Goal: Find specific page/section: Find specific page/section

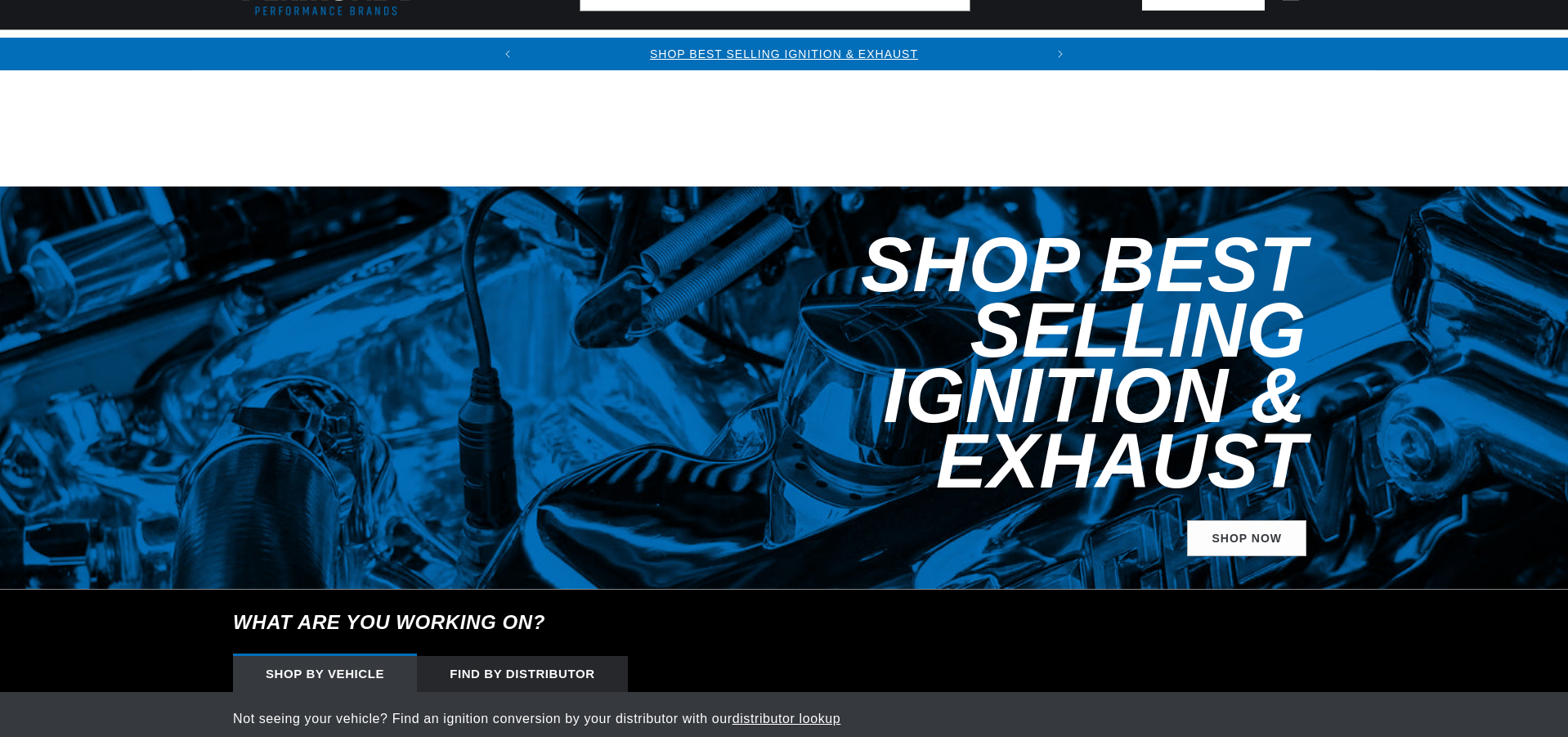
scroll to position [327, 0]
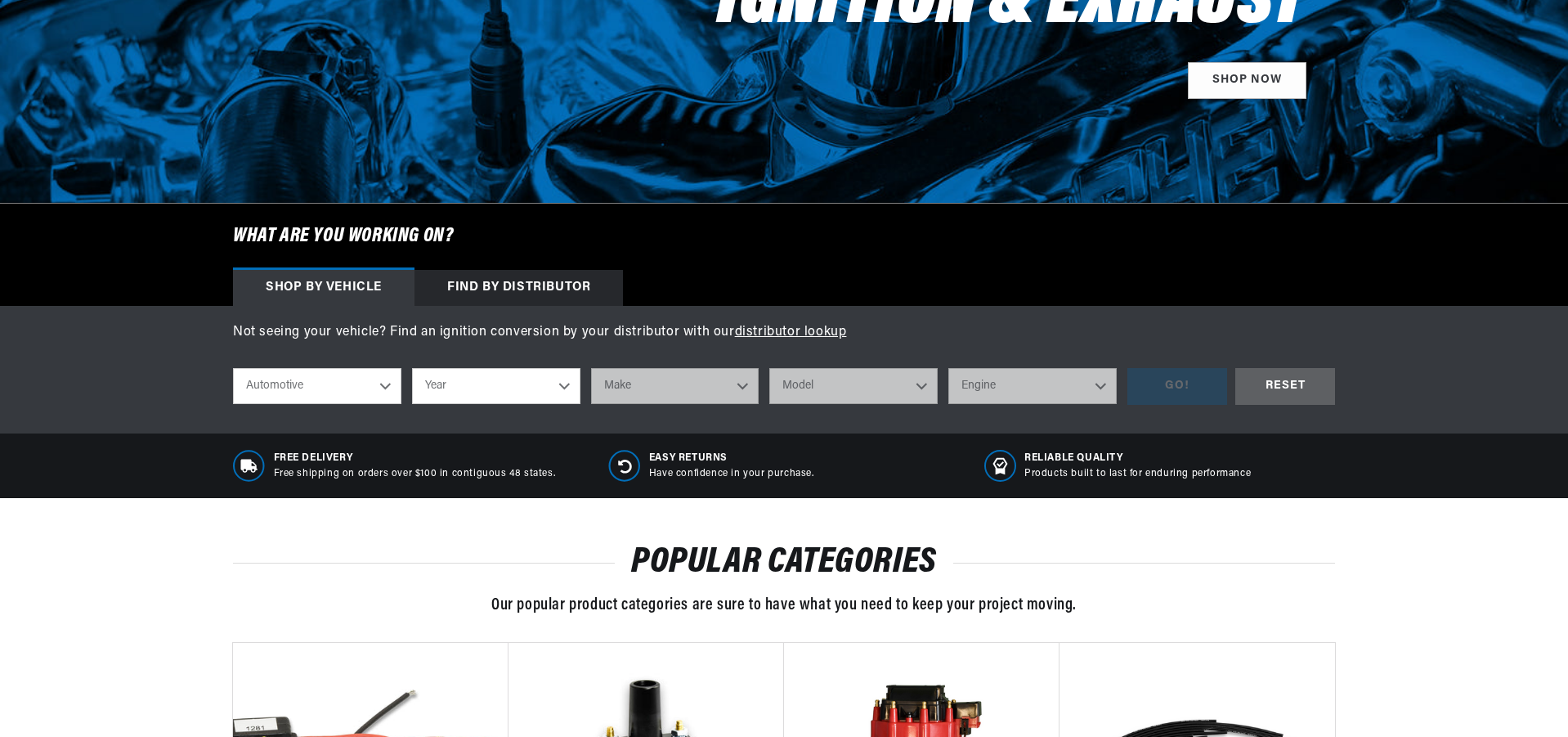
click at [376, 382] on select "Automotive Agricultural Industrial Marine Motorcycle" at bounding box center [317, 386] width 168 height 36
click at [434, 381] on select "Year 2026 2025 2024 2023 2022 2021 2020 2019 2018 2017 2016 2015 2014 2013 2012…" at bounding box center [496, 386] width 168 height 36
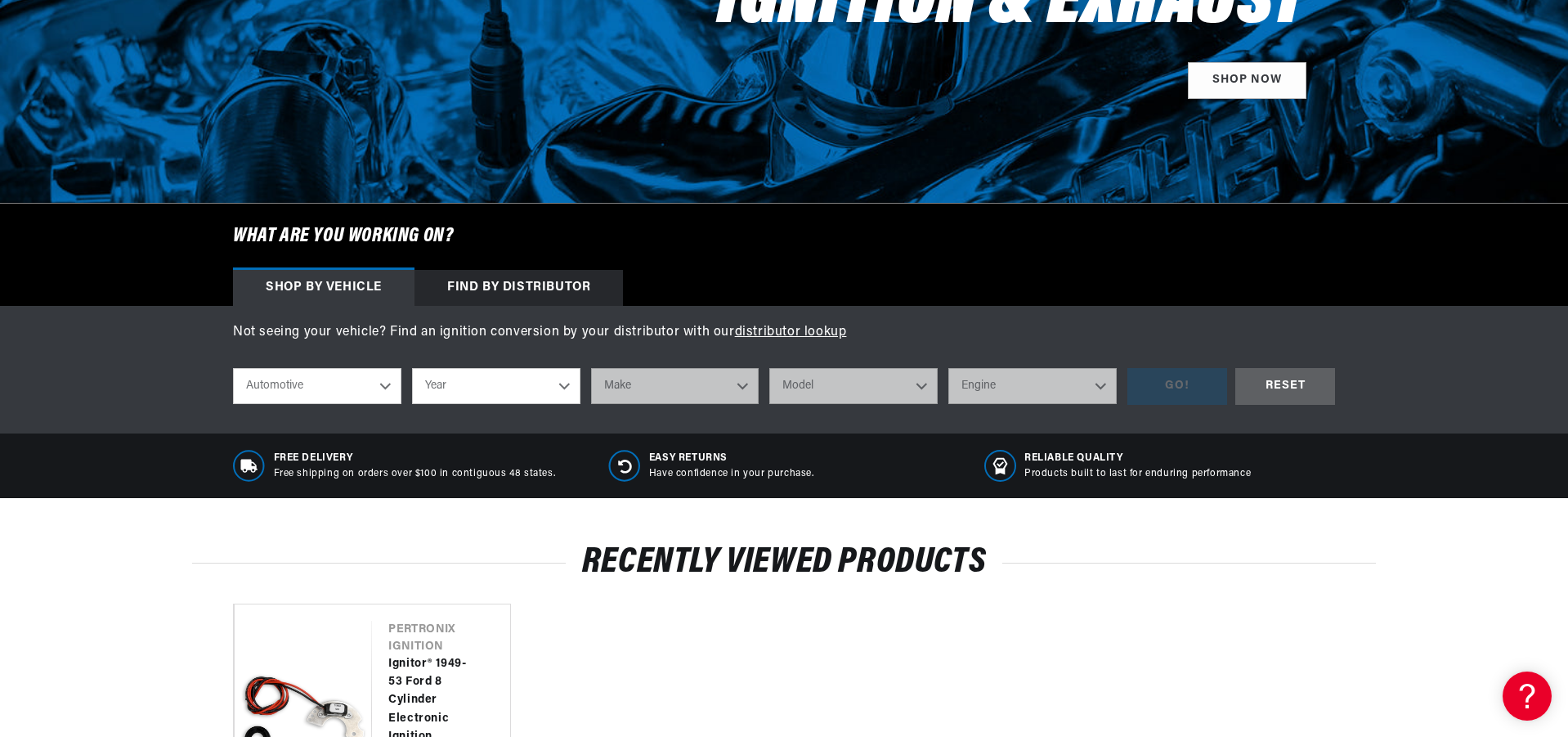
scroll to position [0, 496]
select select "1962"
click at [412, 368] on select "Year 2026 2025 2024 2023 2022 2021 2020 2019 2018 2017 2016 2015 2014 2013 2012…" at bounding box center [496, 386] width 168 height 36
select select "1962"
click at [665, 384] on select "Make Alfa Romeo American Motors Aston Martin Austin Austin Healey Bentley Buick…" at bounding box center [675, 386] width 168 height 36
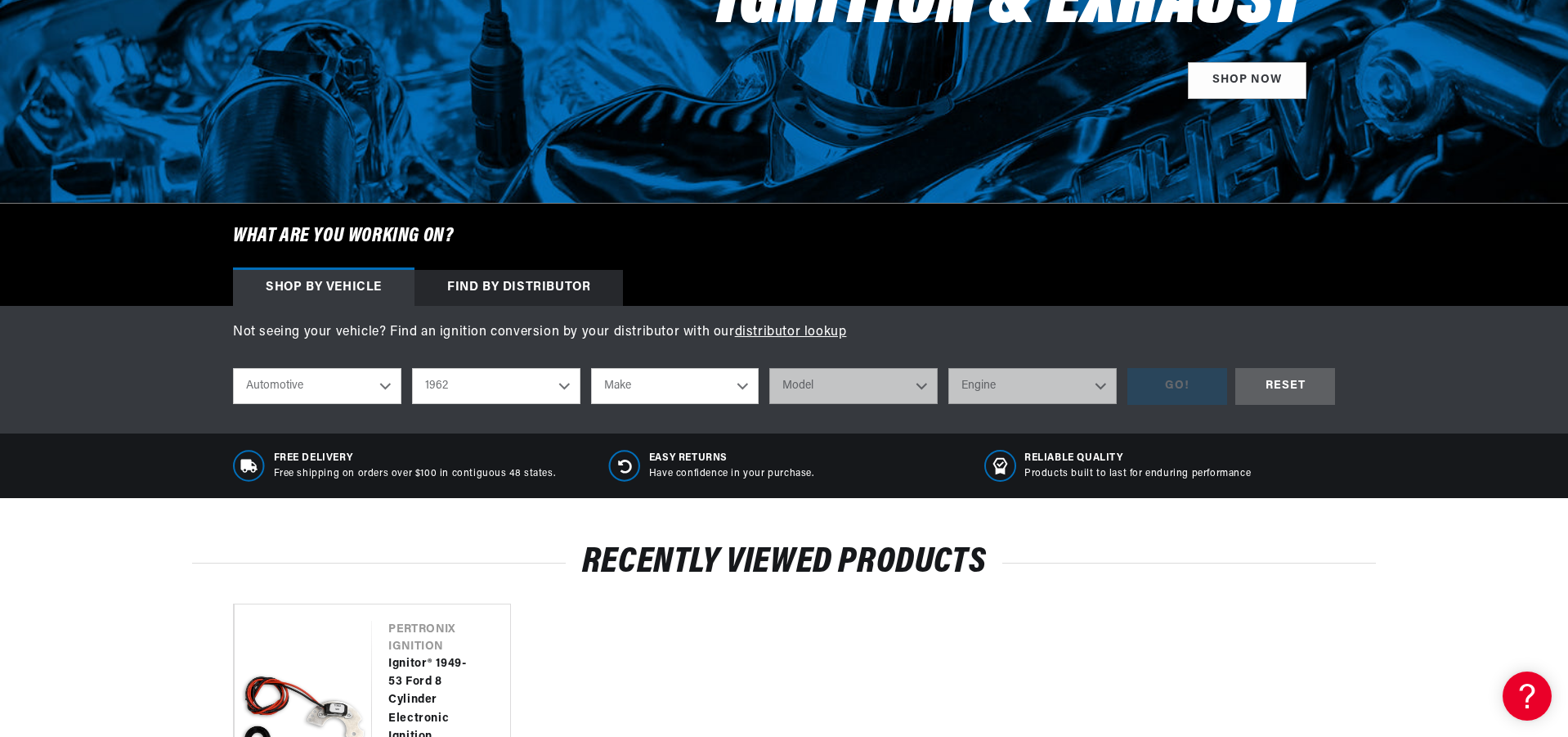
select select "Ford"
click at [591, 368] on select "Make Alfa Romeo American Motors Aston Martin Austin Austin Healey Bentley Buick…" at bounding box center [675, 386] width 168 height 36
select select "Ford"
click at [839, 374] on select "Model Club Wagon Country Sedan Country Squire Econoline F-100 F-250 F-350 Fairl…" at bounding box center [854, 386] width 168 height 36
select select "Thunderbird"
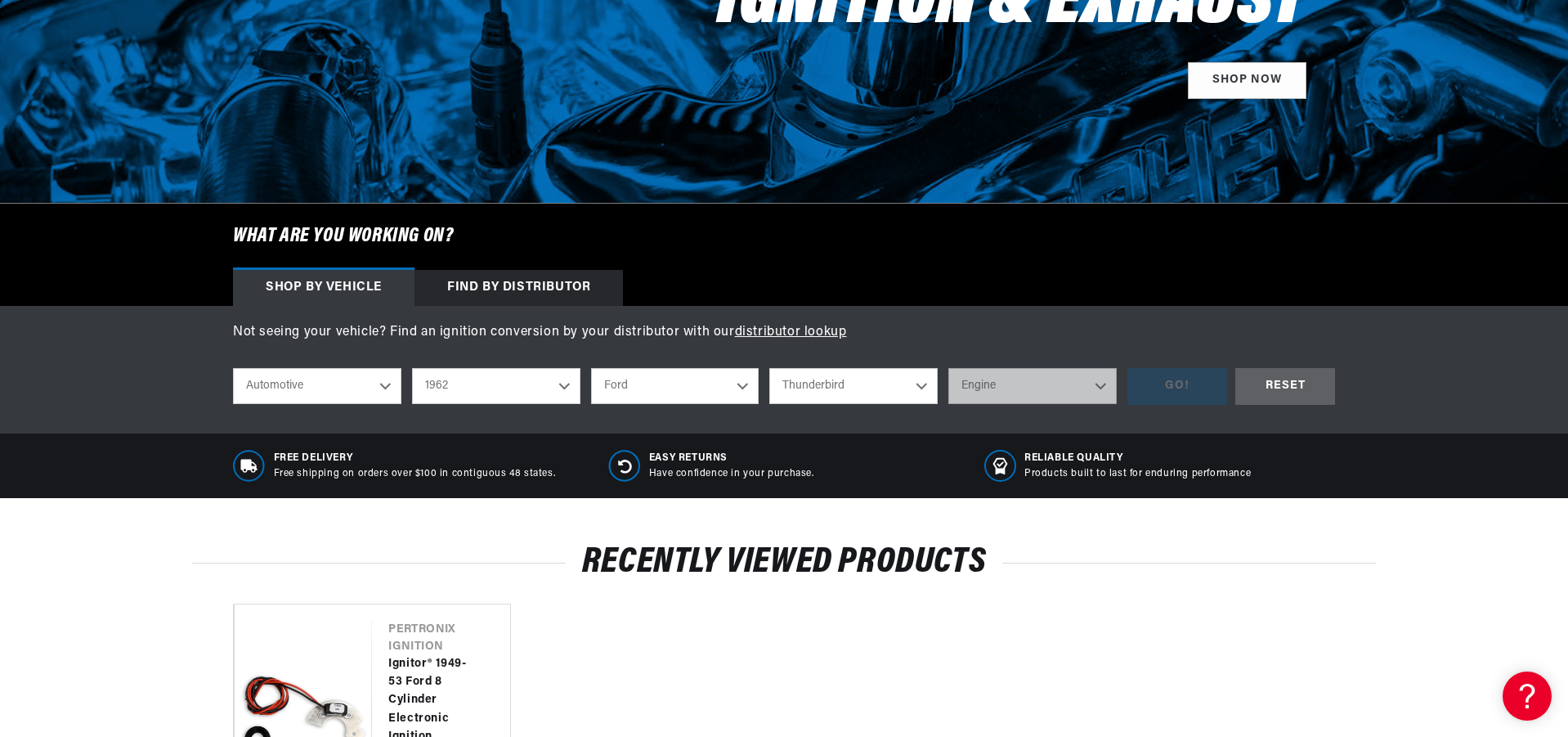
click at [770, 368] on select "Model Club Wagon Country Sedan Country Squire Econoline F-100 F-250 F-350 Fairl…" at bounding box center [854, 386] width 168 height 36
select select "Thunderbird"
click at [985, 388] on select "Engine 7.0L 390cid / 6.4L 406cid / 6.7L" at bounding box center [1032, 386] width 168 height 36
select select "390cid-6.4L"
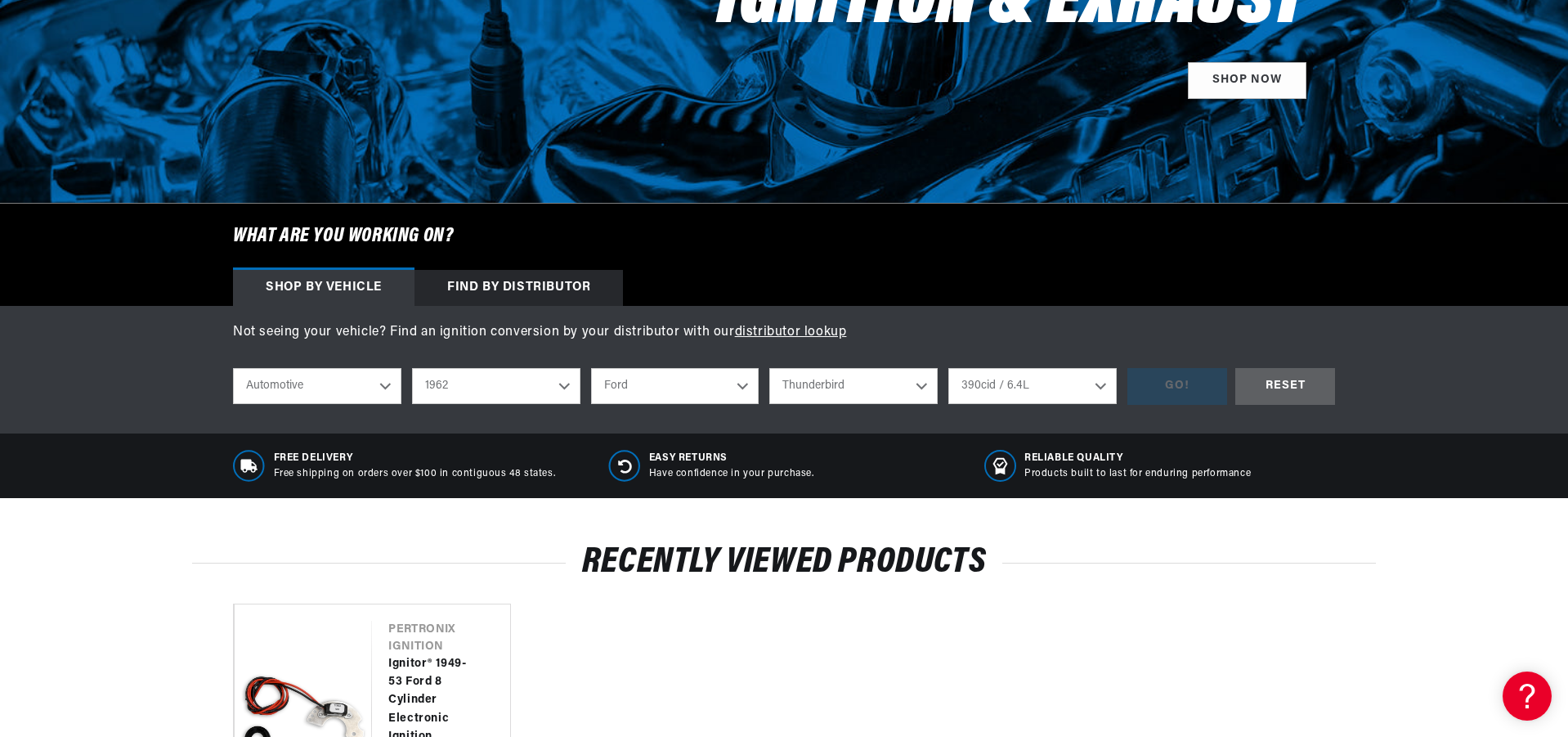
click at [948, 368] on select "Engine 7.0L 390cid / 6.4L 406cid / 6.7L" at bounding box center [1032, 386] width 168 height 36
select select "390cid-6.4L"
click at [1164, 376] on div "GO!" at bounding box center [1177, 386] width 100 height 36
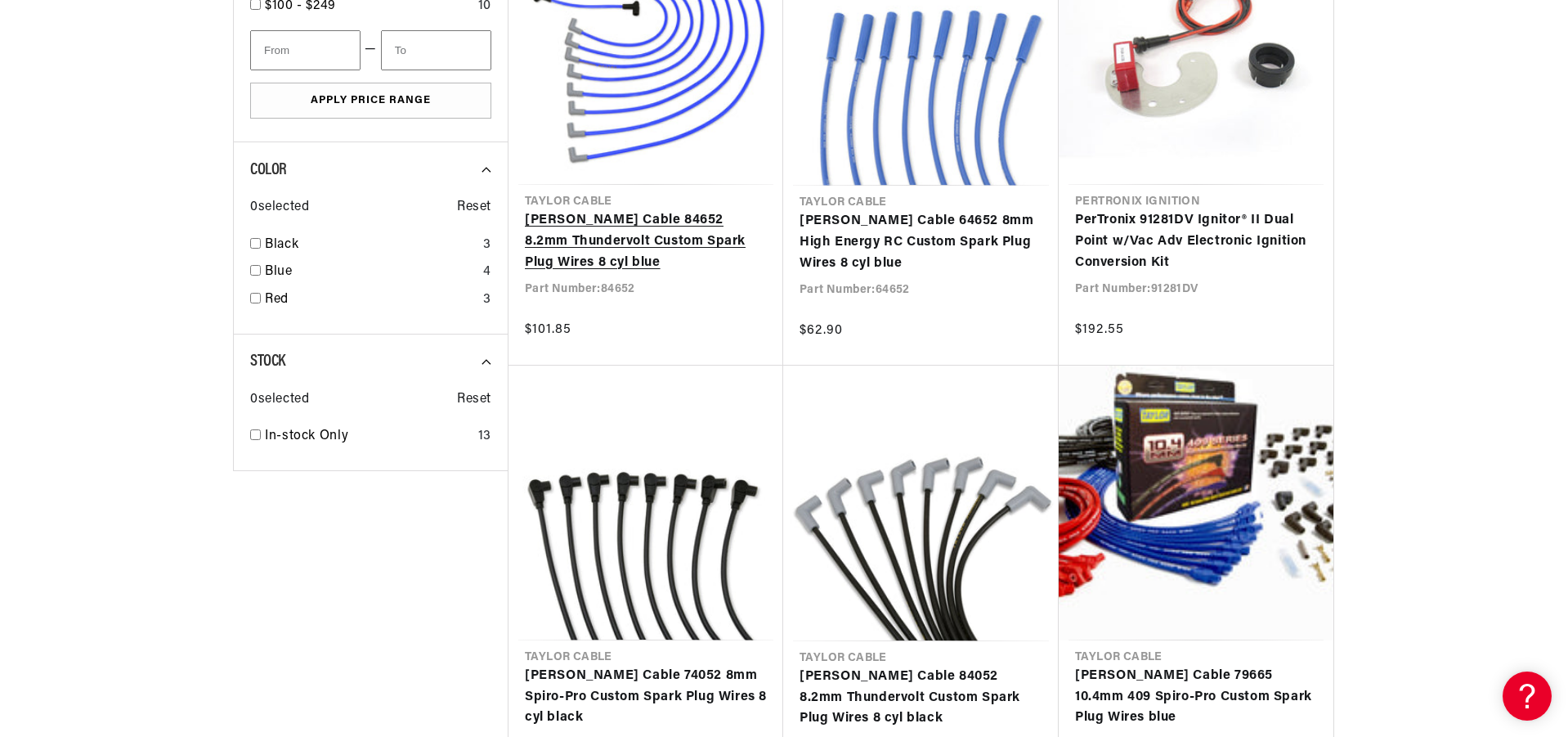
scroll to position [0, 496]
